Goal: Task Accomplishment & Management: Manage account settings

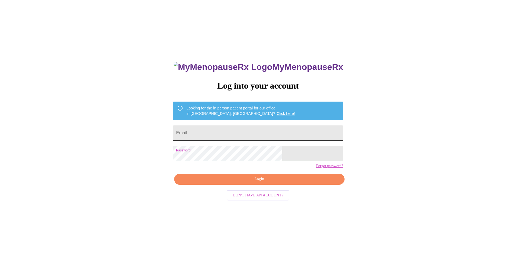
click at [236, 131] on input "Email" at bounding box center [258, 132] width 170 height 15
type input "[PERSON_NAME][EMAIL_ADDRESS][DOMAIN_NAME]"
click at [261, 182] on span "Login" at bounding box center [259, 179] width 158 height 7
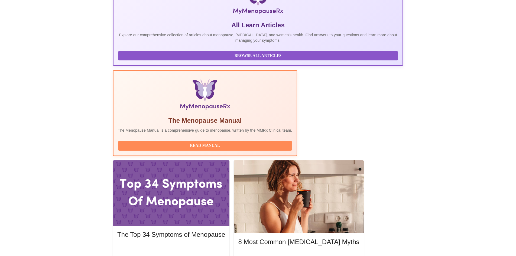
scroll to position [108, 0]
